Goal: Information Seeking & Learning: Understand process/instructions

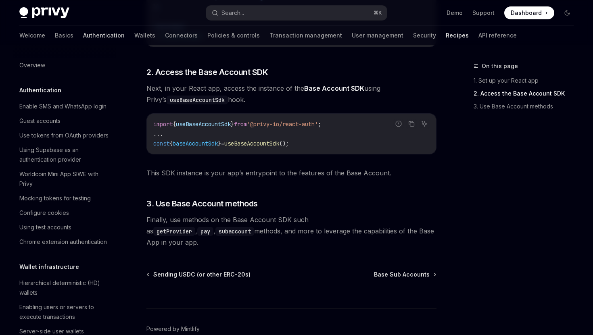
click at [83, 37] on link "Authentication" at bounding box center [104, 35] width 42 height 19
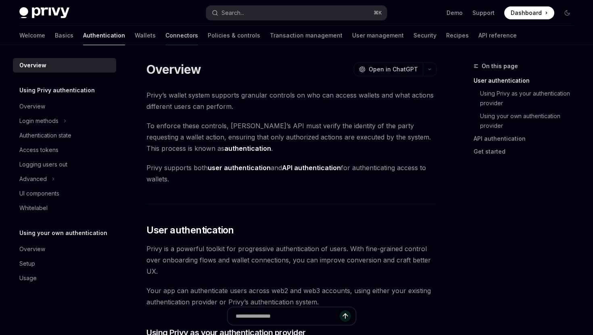
click at [165, 37] on link "Connectors" at bounding box center [181, 35] width 33 height 19
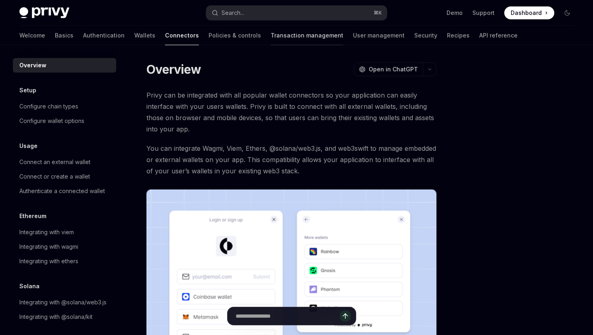
click at [271, 33] on link "Transaction management" at bounding box center [307, 35] width 73 height 19
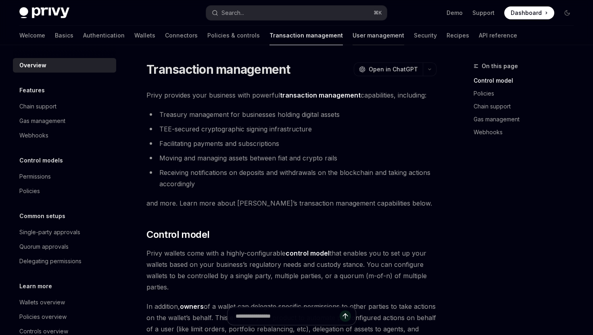
click at [352, 37] on link "User management" at bounding box center [378, 35] width 52 height 19
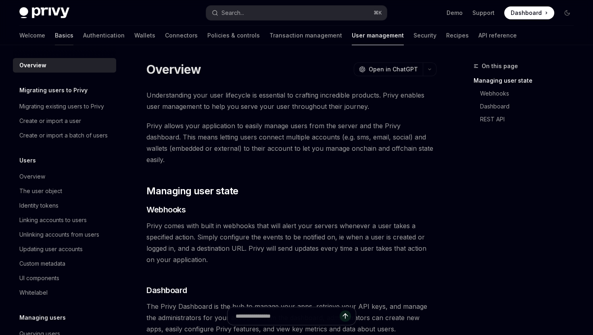
click at [55, 38] on link "Basics" at bounding box center [64, 35] width 19 height 19
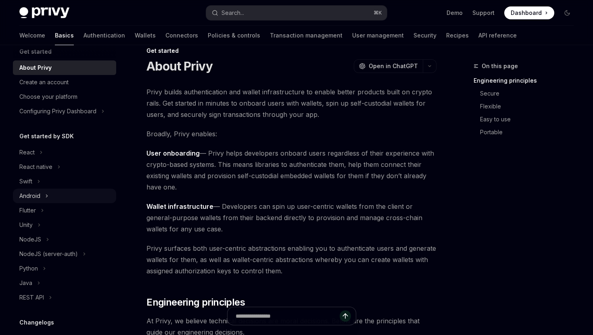
scroll to position [56, 0]
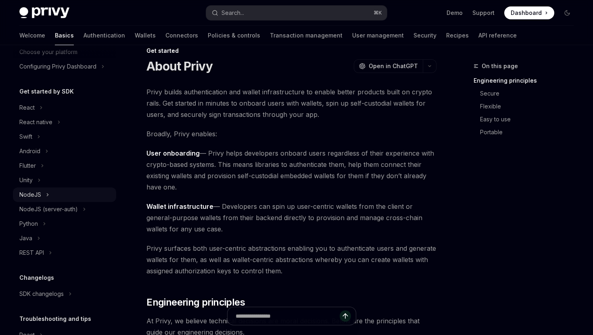
click at [46, 194] on icon at bounding box center [47, 195] width 3 height 10
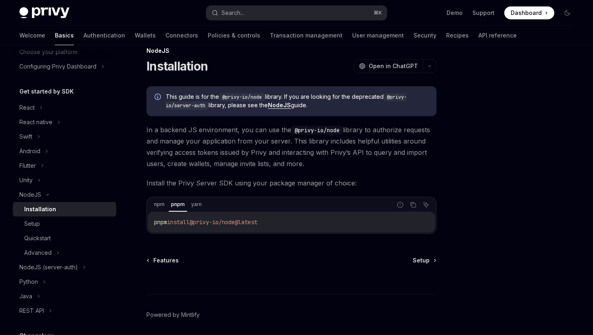
scroll to position [28, 0]
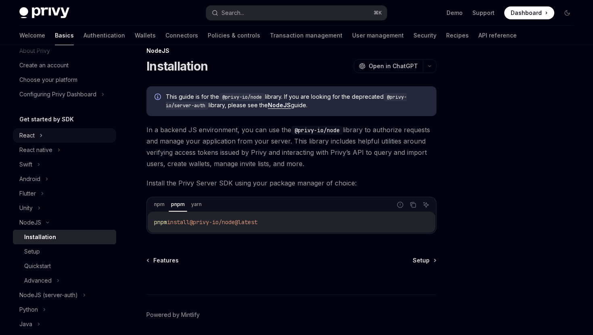
click at [44, 138] on button "React" at bounding box center [64, 135] width 103 height 15
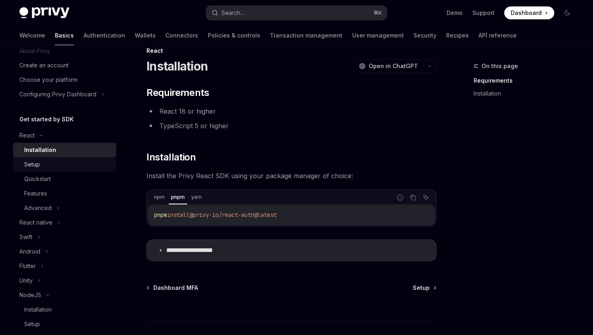
click at [58, 166] on div "Setup" at bounding box center [67, 165] width 87 height 10
type textarea "*"
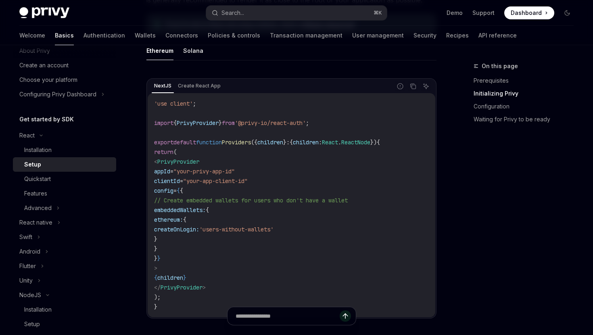
scroll to position [248, 0]
click at [322, 11] on button "Search... ⌘ K" at bounding box center [296, 13] width 180 height 15
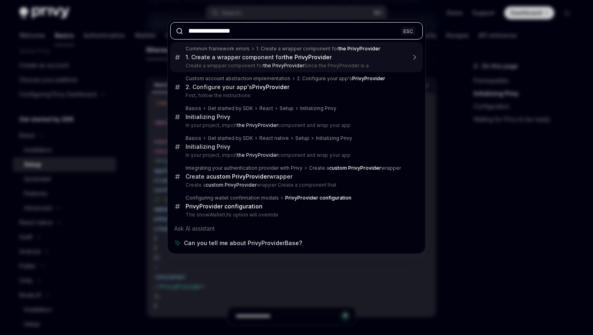
type input "**********"
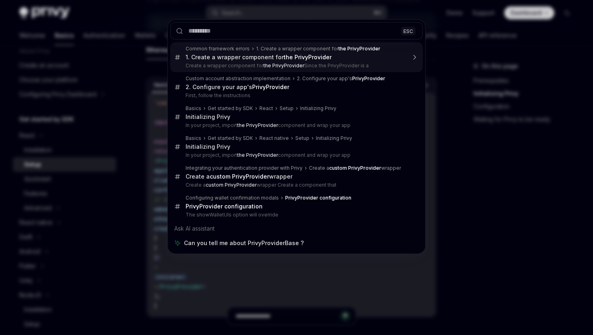
type textarea "*"
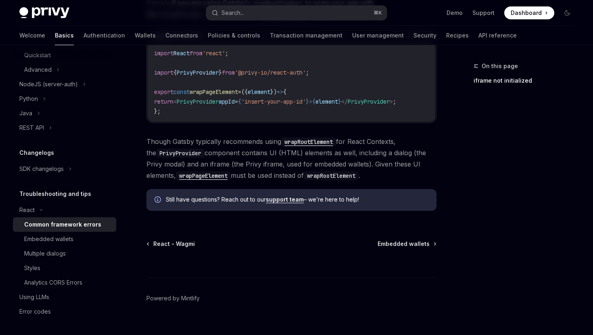
scroll to position [326, 0]
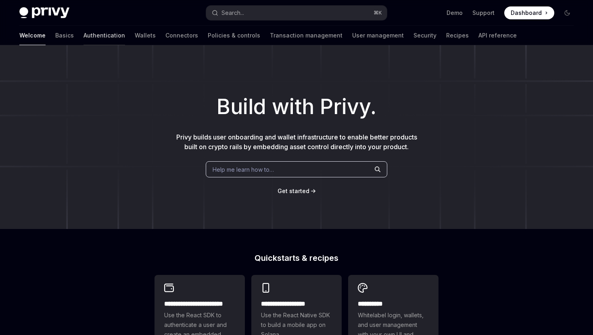
drag, startPoint x: 0, startPoint y: 0, endPoint x: 74, endPoint y: 34, distance: 81.2
click at [83, 34] on link "Authentication" at bounding box center [104, 35] width 42 height 19
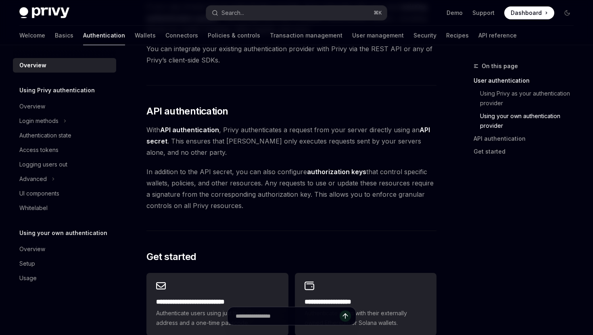
scroll to position [493, 0]
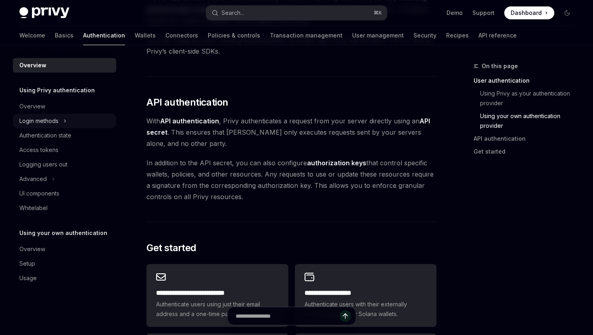
click at [69, 120] on button "Login methods" at bounding box center [64, 121] width 103 height 15
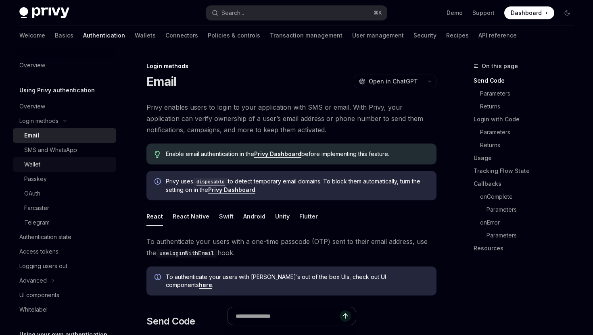
click at [71, 164] on div "Wallet" at bounding box center [67, 165] width 87 height 10
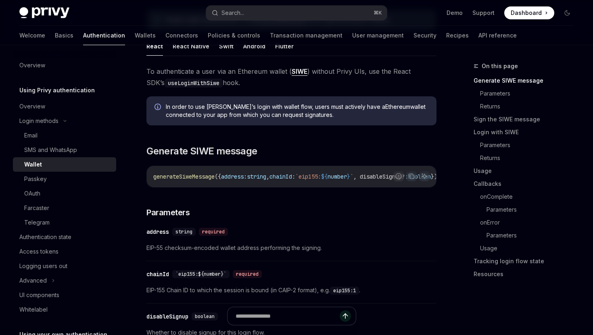
scroll to position [0, 119]
click at [64, 180] on div "Passkey" at bounding box center [67, 179] width 87 height 10
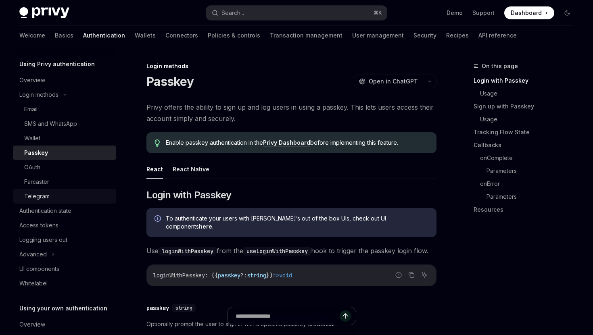
scroll to position [68, 0]
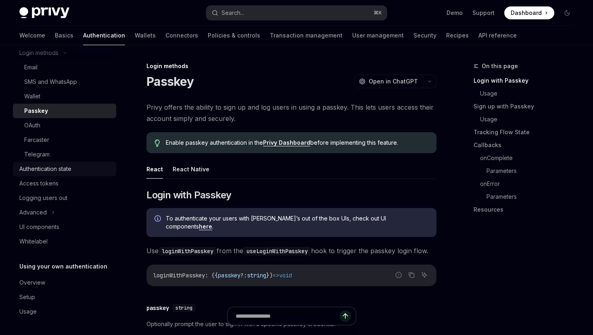
click at [62, 168] on div "Authentication state" at bounding box center [45, 169] width 52 height 10
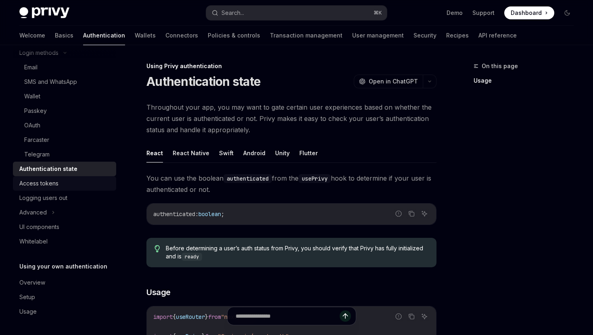
click at [67, 181] on div "Access tokens" at bounding box center [65, 184] width 92 height 10
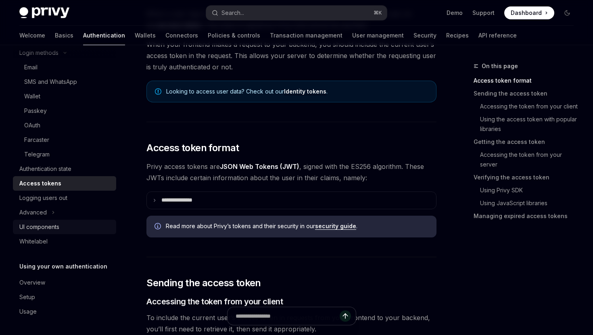
scroll to position [108, 0]
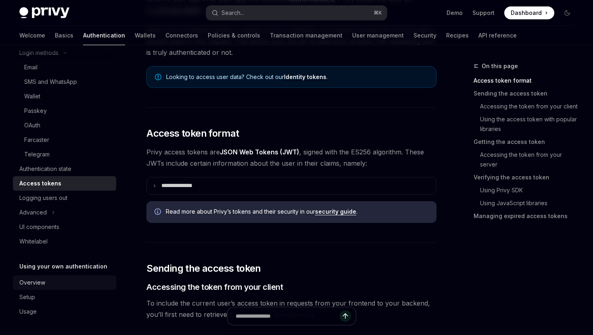
click at [58, 280] on div "Overview" at bounding box center [65, 283] width 92 height 10
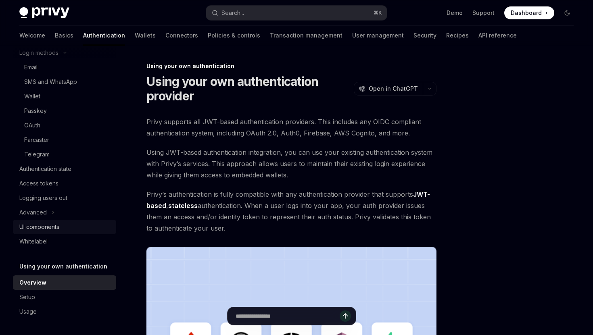
click at [89, 226] on div "UI components" at bounding box center [65, 227] width 92 height 10
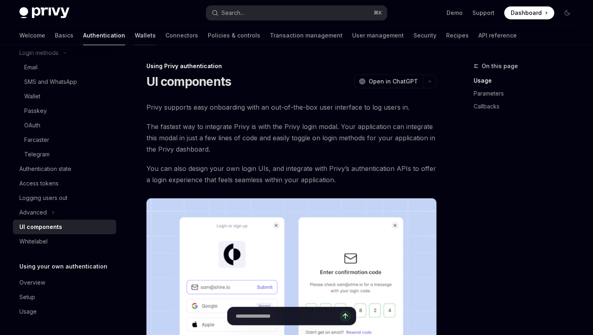
click at [135, 38] on link "Wallets" at bounding box center [145, 35] width 21 height 19
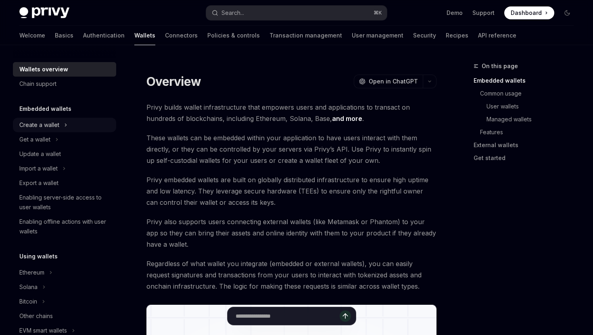
click at [67, 124] on button "Create a wallet" at bounding box center [64, 125] width 103 height 15
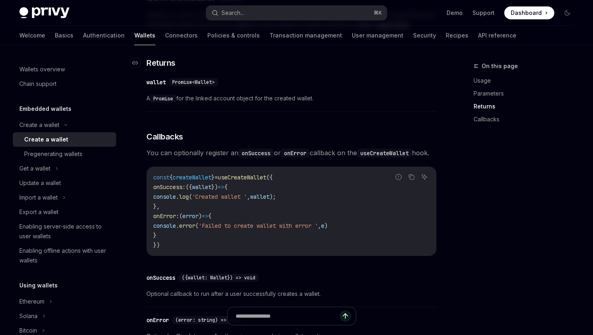
scroll to position [482, 0]
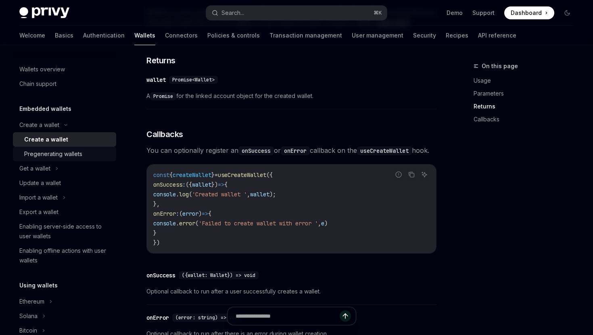
click at [68, 158] on div "Pregenerating wallets" at bounding box center [53, 154] width 58 height 10
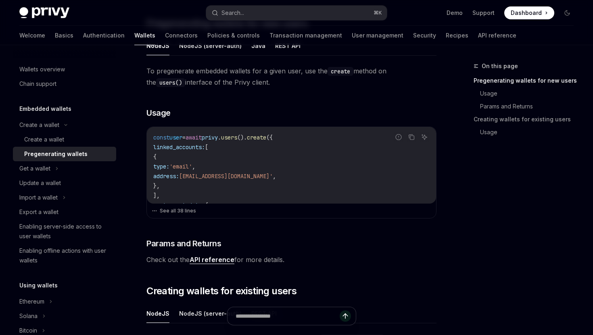
scroll to position [181, 0]
click at [186, 210] on button "See all 38 lines" at bounding box center [291, 209] width 279 height 11
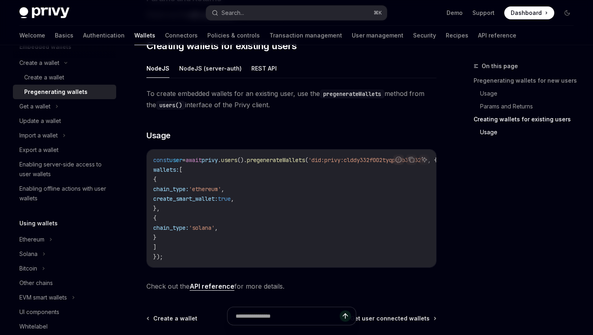
scroll to position [76, 0]
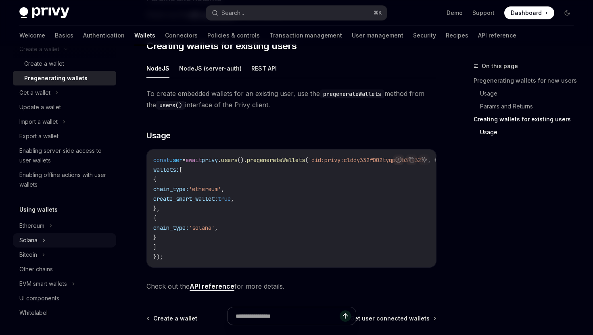
click at [48, 239] on button "Solana" at bounding box center [64, 240] width 103 height 15
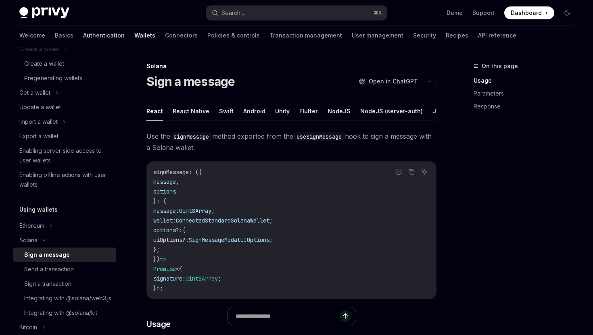
click at [83, 36] on link "Authentication" at bounding box center [104, 35] width 42 height 19
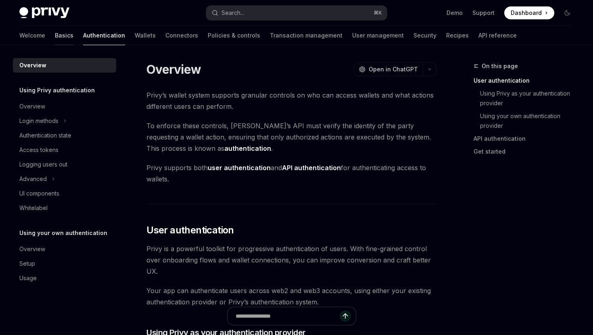
click at [55, 38] on link "Basics" at bounding box center [64, 35] width 19 height 19
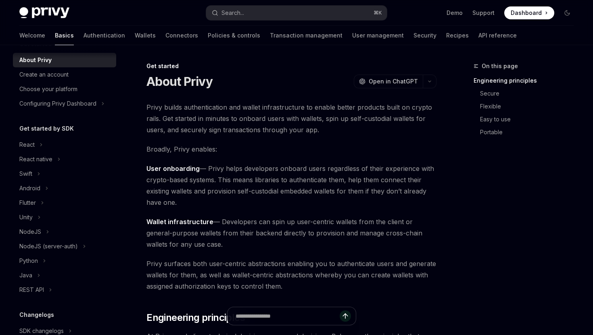
scroll to position [19, 0]
click at [52, 146] on button "React" at bounding box center [64, 144] width 103 height 15
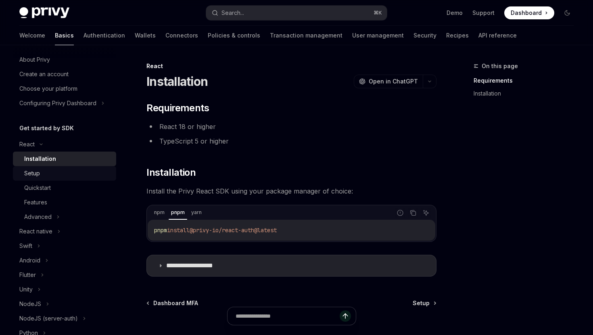
click at [77, 169] on div "Setup" at bounding box center [67, 174] width 87 height 10
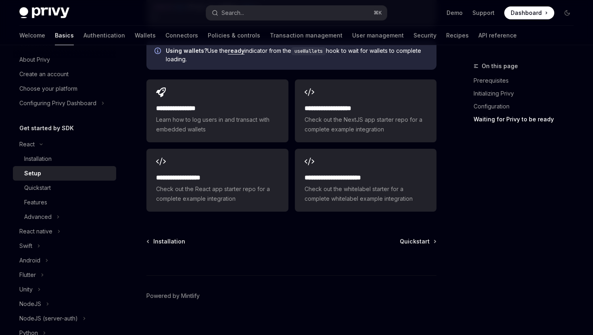
scroll to position [1051, 0]
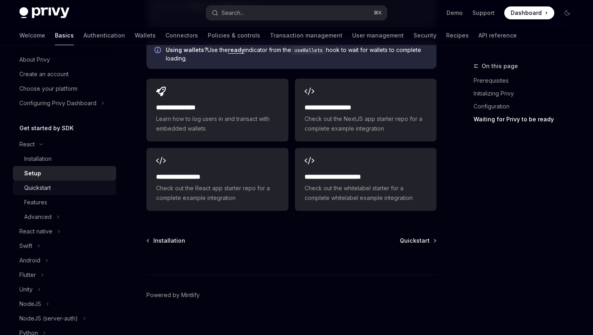
click at [78, 186] on div "Quickstart" at bounding box center [67, 188] width 87 height 10
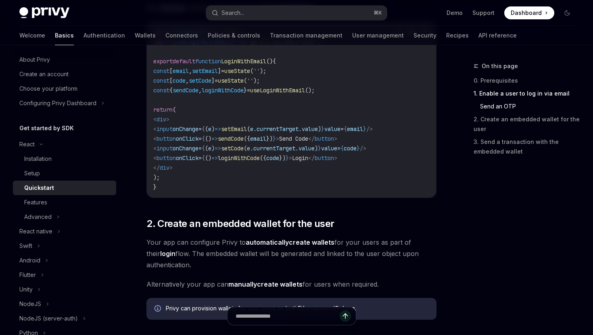
scroll to position [459, 0]
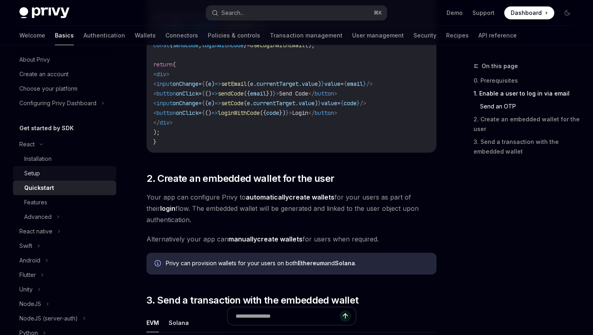
click at [55, 177] on div "Setup" at bounding box center [67, 174] width 87 height 10
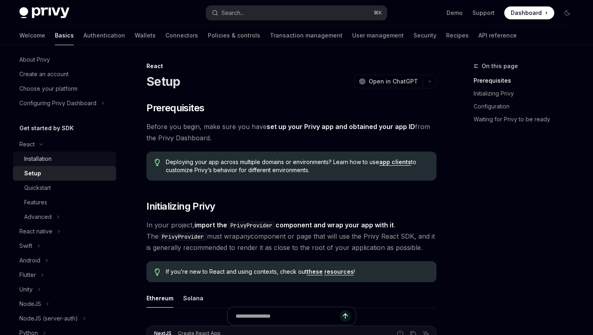
click at [62, 161] on div "Installation" at bounding box center [67, 159] width 87 height 10
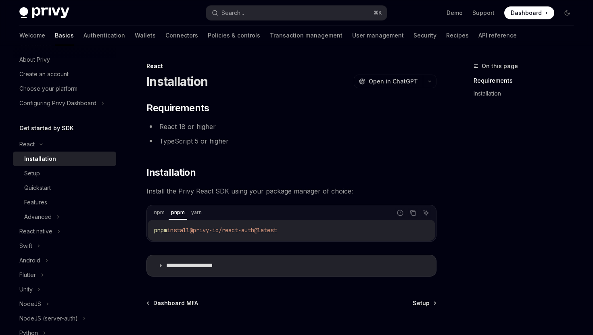
scroll to position [72, 0]
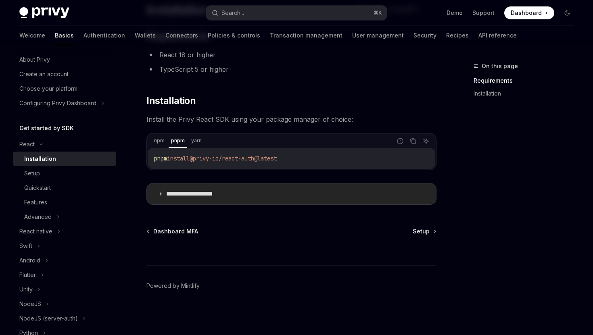
click at [163, 190] on summary "**********" at bounding box center [291, 194] width 289 height 21
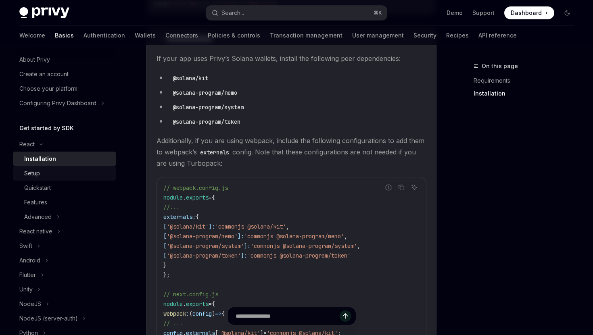
scroll to position [238, 0]
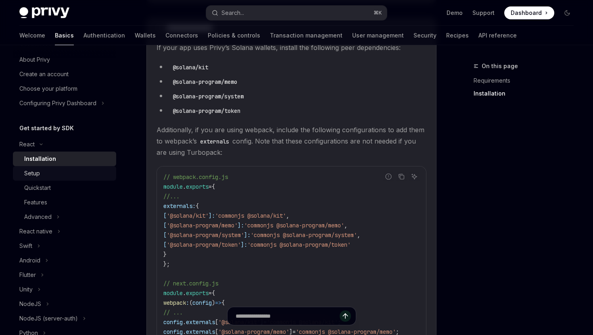
click at [76, 172] on div "Setup" at bounding box center [67, 174] width 87 height 10
type textarea "*"
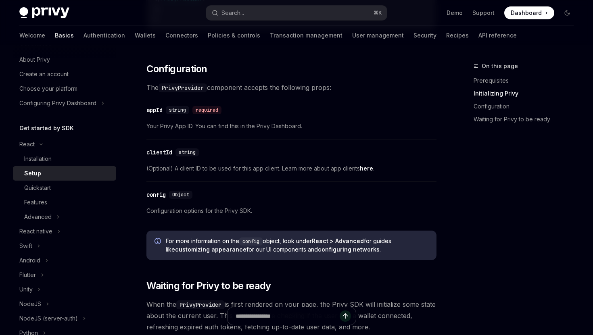
scroll to position [546, 0]
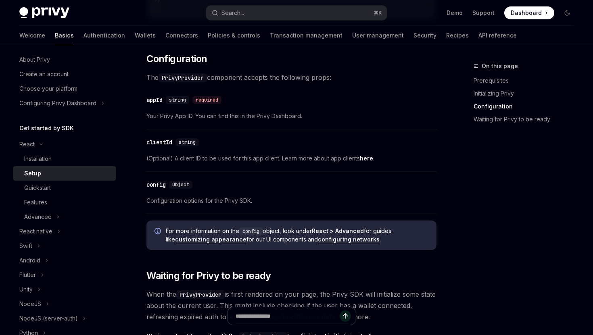
click at [221, 241] on link "customizing appearance" at bounding box center [210, 239] width 71 height 7
click at [352, 241] on link "configuring networks" at bounding box center [349, 239] width 62 height 7
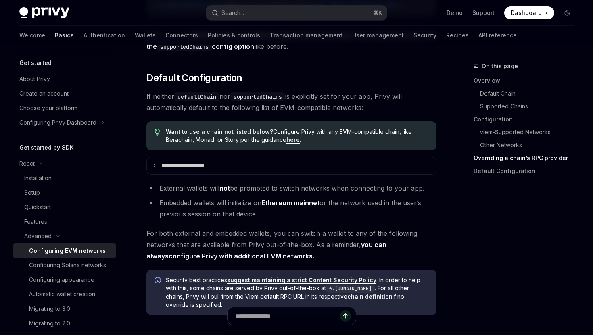
scroll to position [1986, 0]
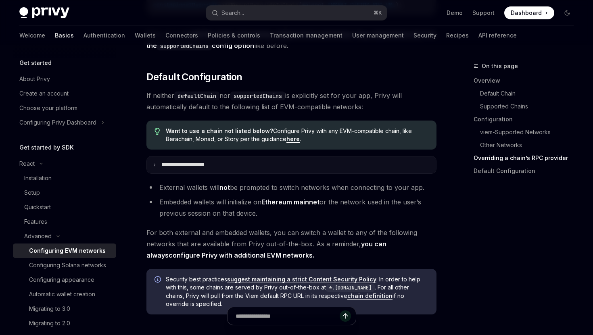
click at [234, 173] on summary "**********" at bounding box center [291, 164] width 289 height 17
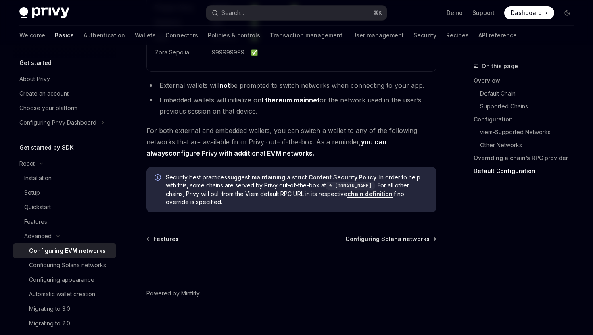
scroll to position [2475, 0]
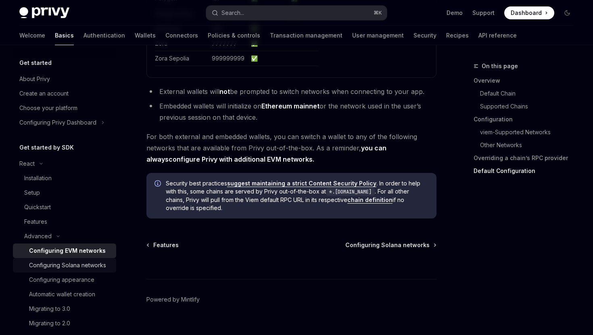
click at [88, 267] on div "Configuring Solana networks" at bounding box center [67, 266] width 77 height 10
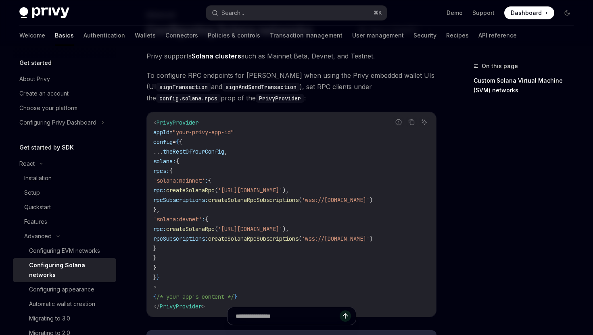
scroll to position [59, 0]
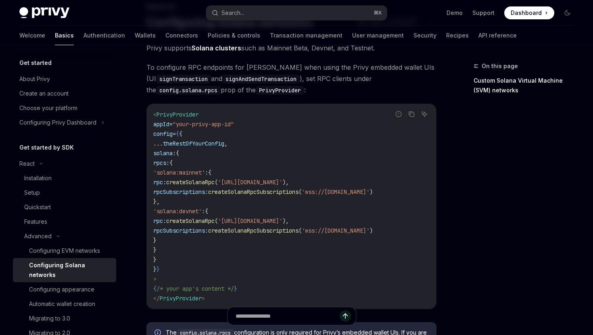
click at [166, 156] on span "solana:" at bounding box center [164, 153] width 23 height 7
drag, startPoint x: 173, startPoint y: 256, endPoint x: 166, endPoint y: 155, distance: 100.7
click at [166, 155] on code "< PrivyProvider appId = "your-privy-app-id" config = { { ... theRestOfYourConfi…" at bounding box center [291, 207] width 276 height 194
copy code "solana: { rpcs: { 'solana:mainnet' : { rpc: createSolanaRpc ( 'https://api.main…"
click at [215, 181] on span "createSolanaRpc" at bounding box center [190, 182] width 48 height 7
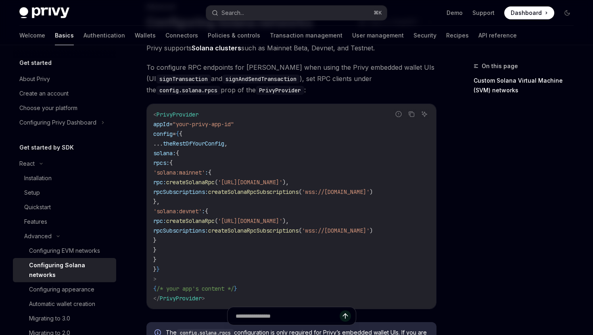
click at [215, 181] on span "createSolanaRpc" at bounding box center [190, 182] width 48 height 7
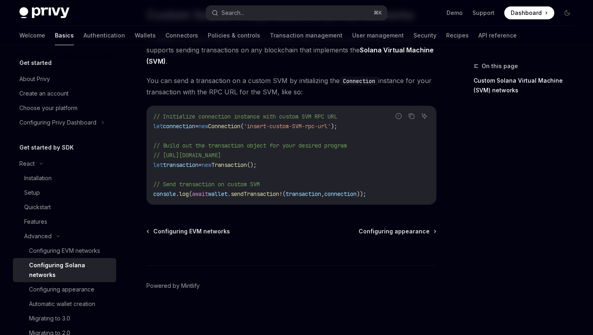
scroll to position [430, 0]
click at [76, 285] on div "Configuring appearance" at bounding box center [61, 290] width 65 height 10
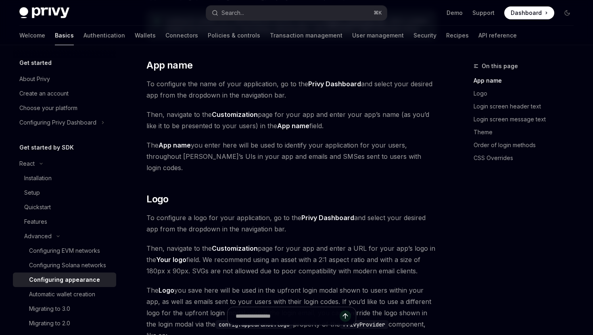
scroll to position [154, 0]
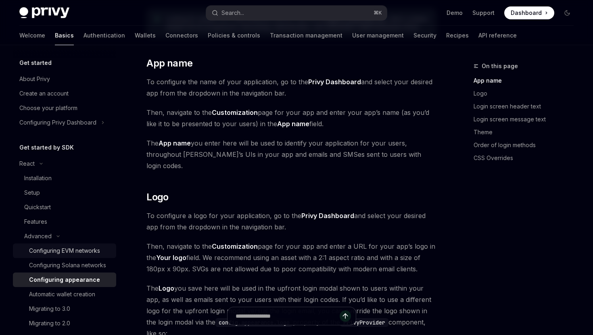
click at [96, 254] on div "Configuring EVM networks" at bounding box center [64, 251] width 71 height 10
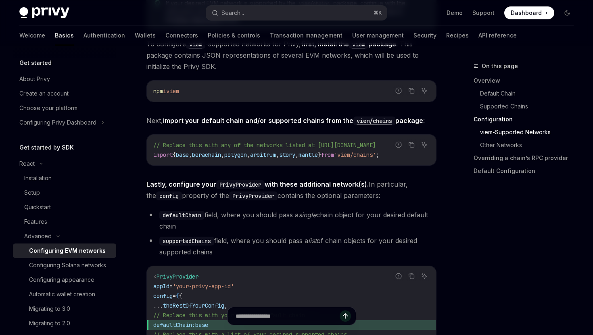
scroll to position [890, 0]
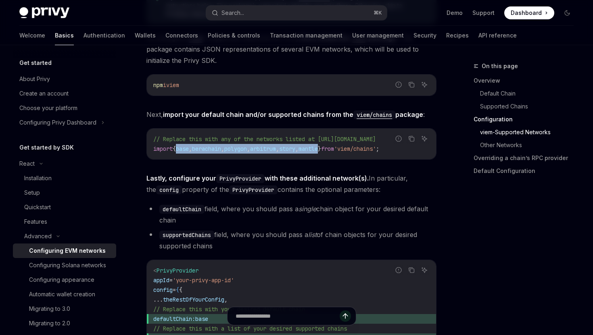
drag, startPoint x: 347, startPoint y: 148, endPoint x: 181, endPoint y: 151, distance: 165.8
click at [181, 151] on span "import { base , berachain , polygon , arbitrum , story , mantle } from 'viem/ch…" at bounding box center [266, 148] width 226 height 7
copy span "base , berachain , polygon , arbitrum , story , mantle"
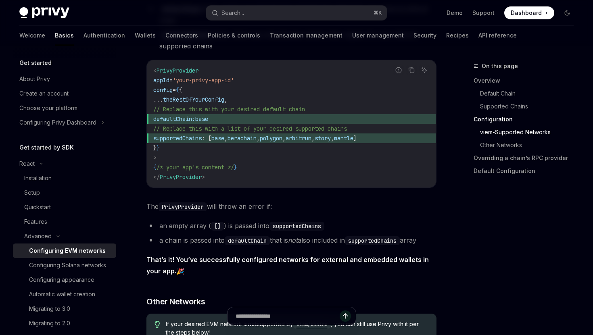
scroll to position [1096, 0]
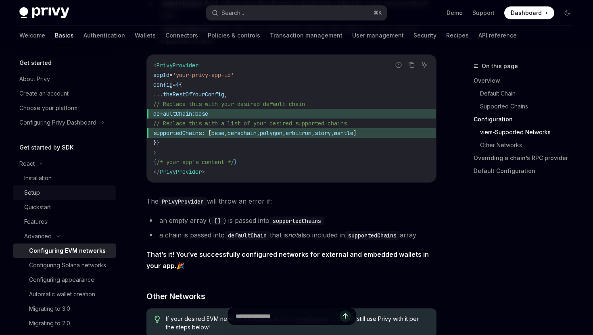
click at [59, 194] on div "Setup" at bounding box center [67, 193] width 87 height 10
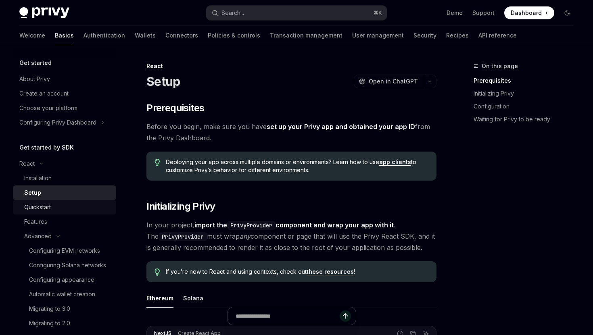
click at [55, 206] on div "Quickstart" at bounding box center [67, 207] width 87 height 10
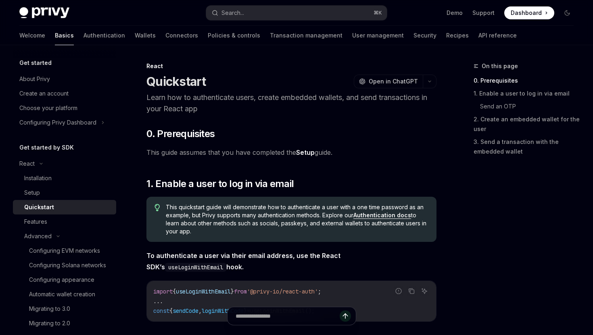
scroll to position [52, 0]
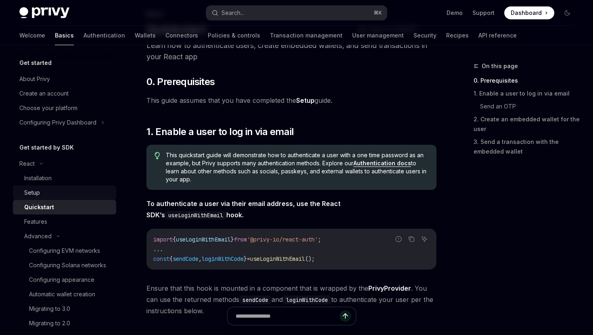
click at [92, 195] on div "Setup" at bounding box center [67, 193] width 87 height 10
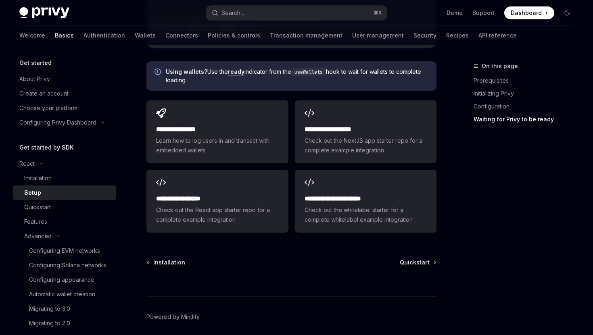
scroll to position [1049, 0]
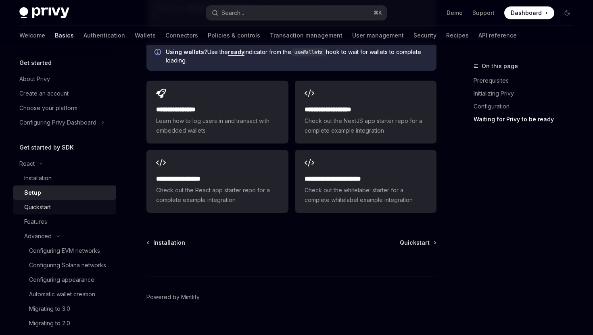
click at [70, 211] on div "Quickstart" at bounding box center [67, 207] width 87 height 10
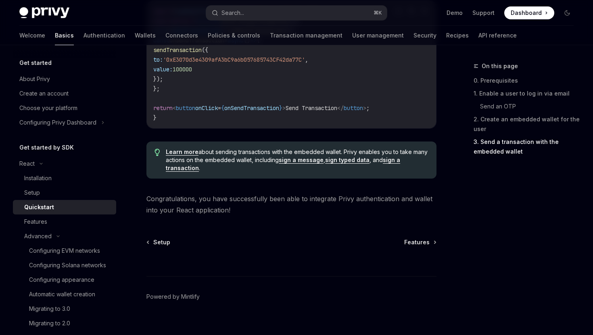
scroll to position [845, 0]
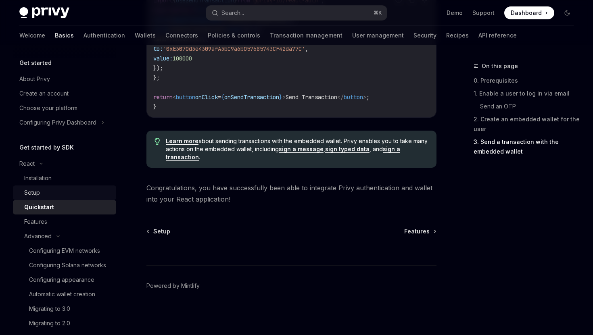
click at [73, 197] on div "Setup" at bounding box center [67, 193] width 87 height 10
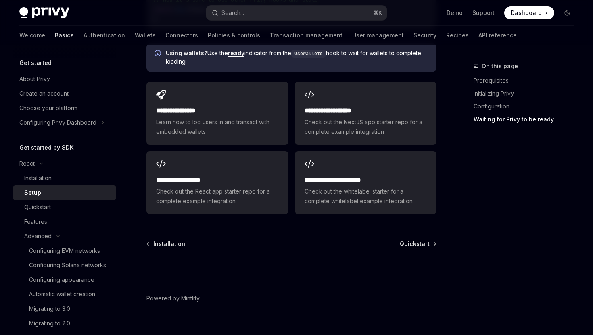
scroll to position [1060, 0]
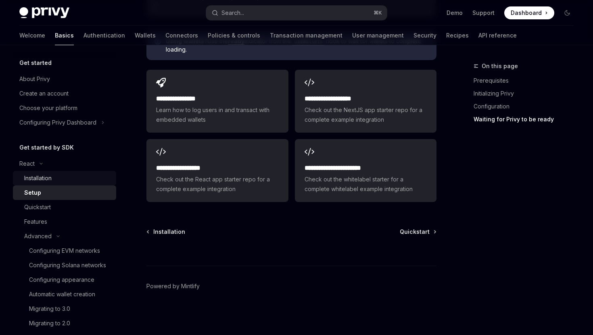
click at [68, 182] on div "Installation" at bounding box center [67, 178] width 87 height 10
type textarea "*"
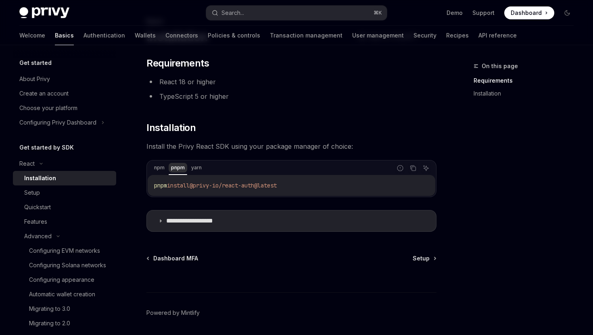
scroll to position [72, 0]
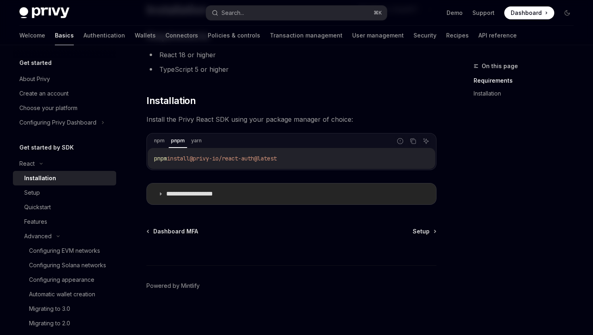
click at [161, 196] on summary "**********" at bounding box center [291, 194] width 289 height 21
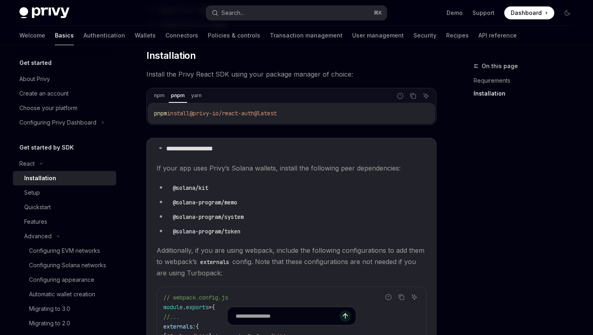
scroll to position [139, 0]
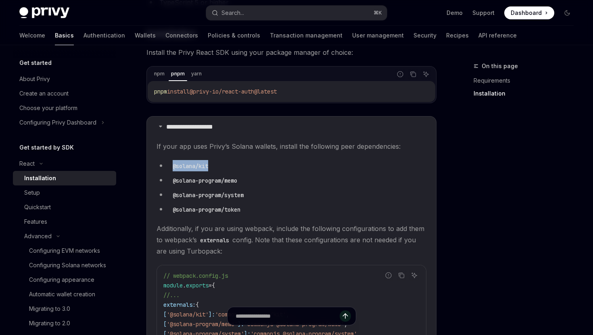
drag, startPoint x: 215, startPoint y: 163, endPoint x: 171, endPoint y: 165, distance: 44.0
click at [171, 165] on li "@solana/kit" at bounding box center [291, 165] width 270 height 11
copy code "@solana/kit"
click at [249, 179] on li "@solana-program/memo" at bounding box center [291, 180] width 270 height 11
